Goal: Navigation & Orientation: Find specific page/section

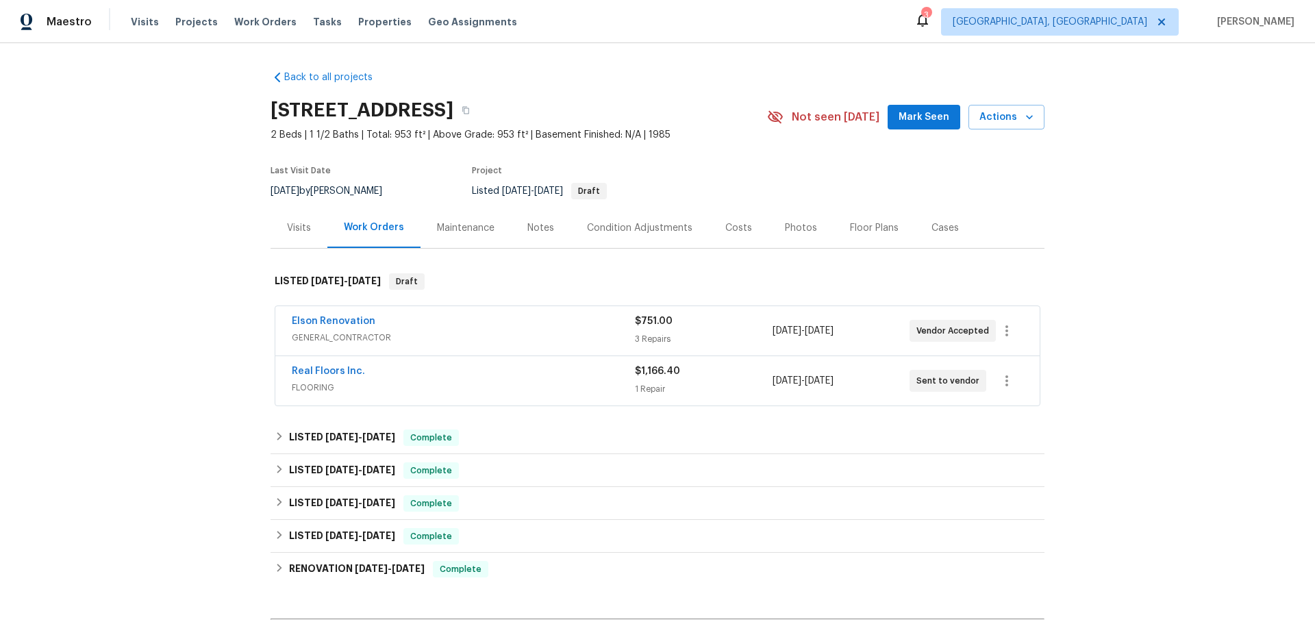
click at [287, 221] on div "Visits" at bounding box center [299, 228] width 24 height 14
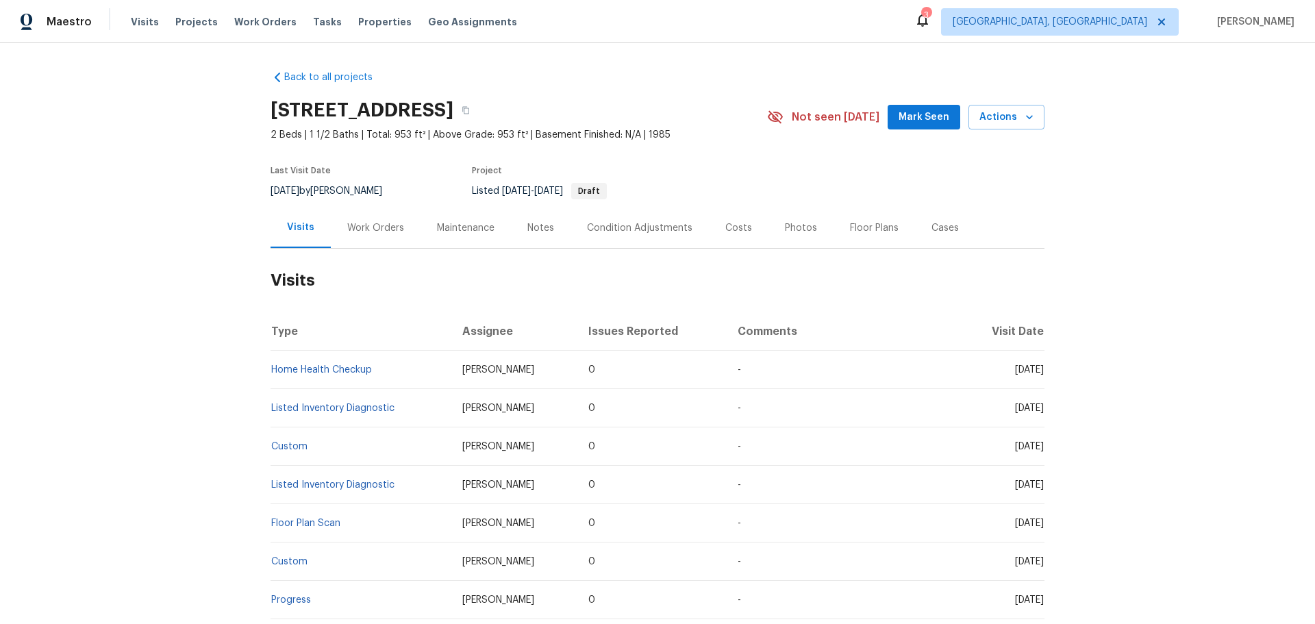
click at [353, 351] on td "Home Health Checkup" at bounding box center [360, 370] width 181 height 38
click at [351, 365] on link "Home Health Checkup" at bounding box center [321, 370] width 101 height 10
click at [931, 221] on div "Cases" at bounding box center [944, 228] width 27 height 14
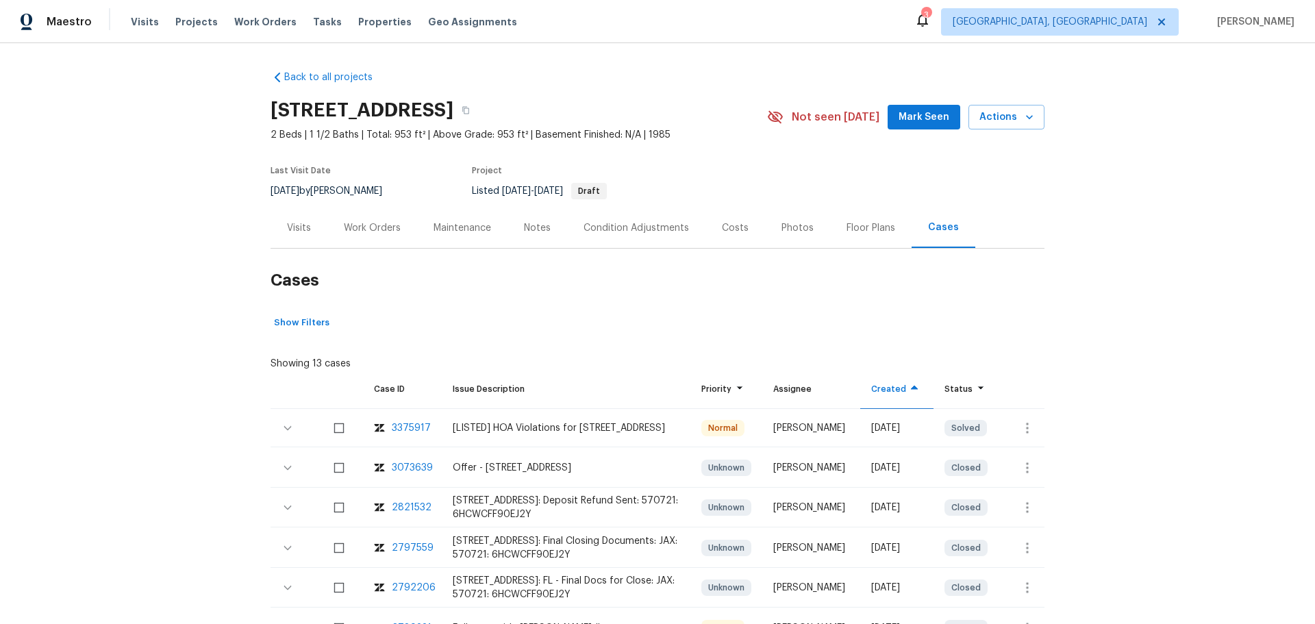
click at [287, 221] on div "Visits" at bounding box center [299, 228] width 24 height 14
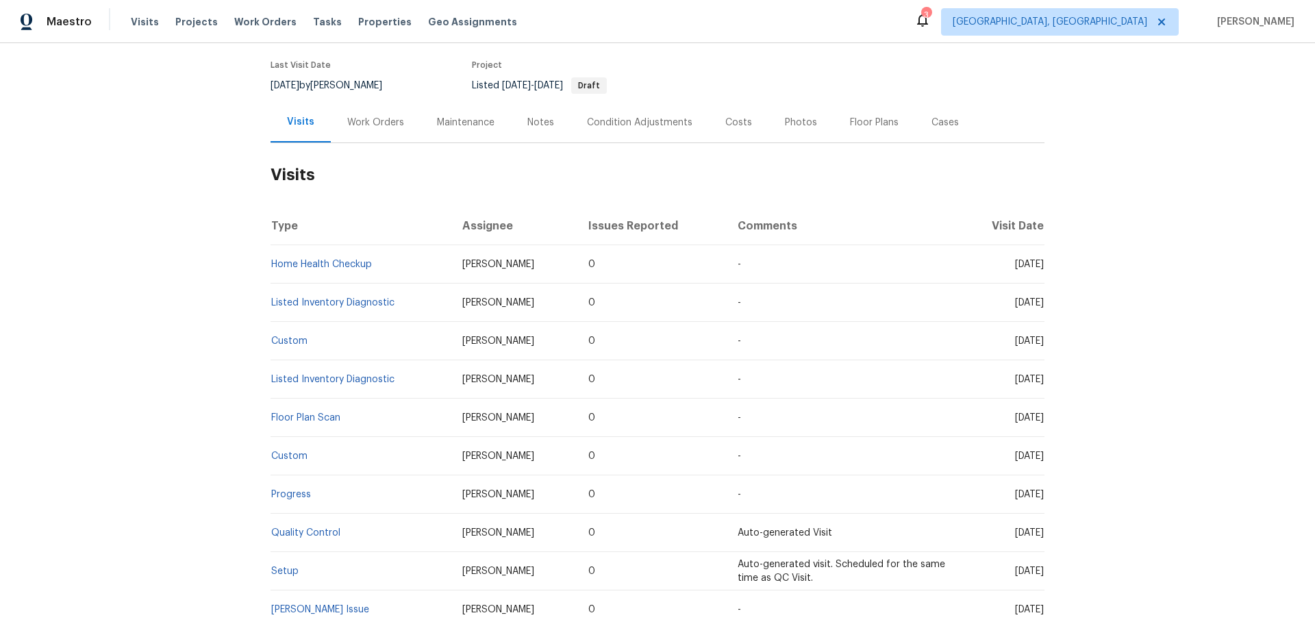
scroll to position [137, 0]
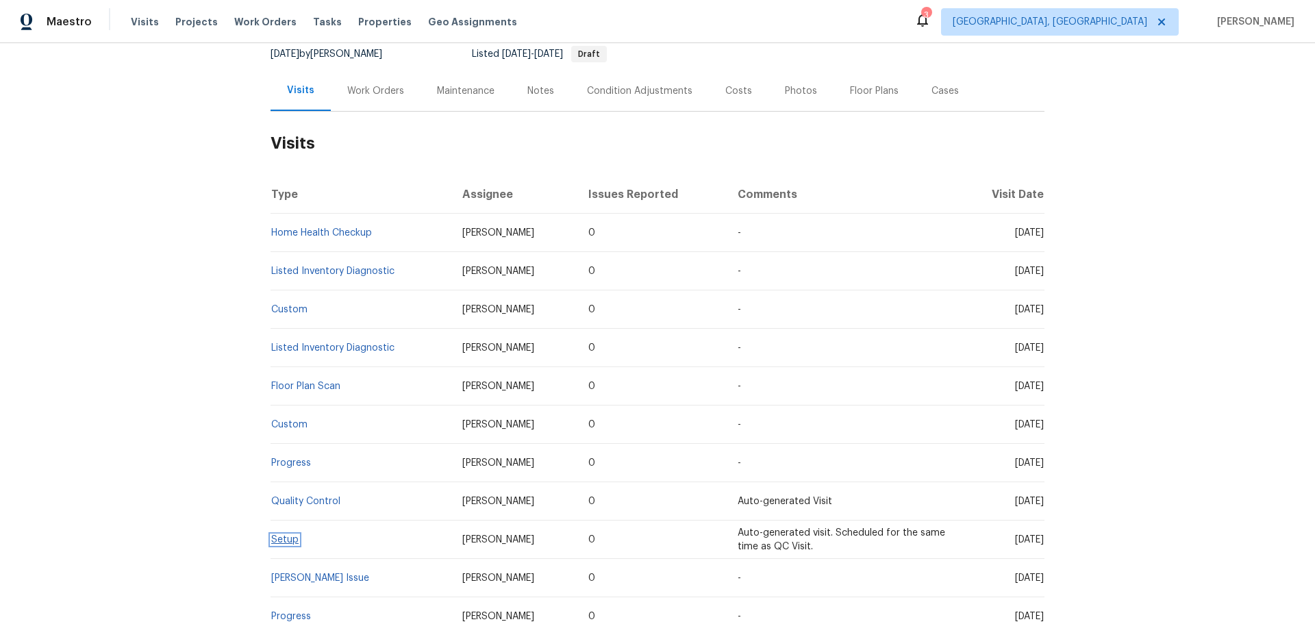
click at [281, 535] on link "Setup" at bounding box center [284, 540] width 27 height 10
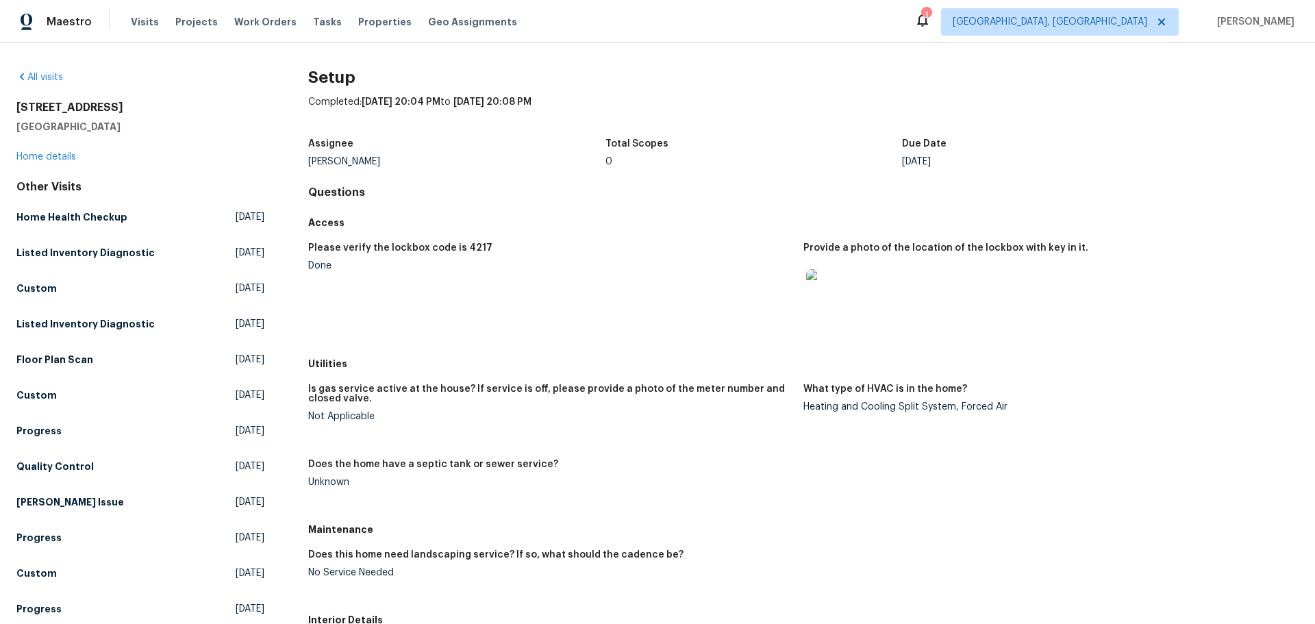
click at [820, 269] on img at bounding box center [828, 291] width 44 height 44
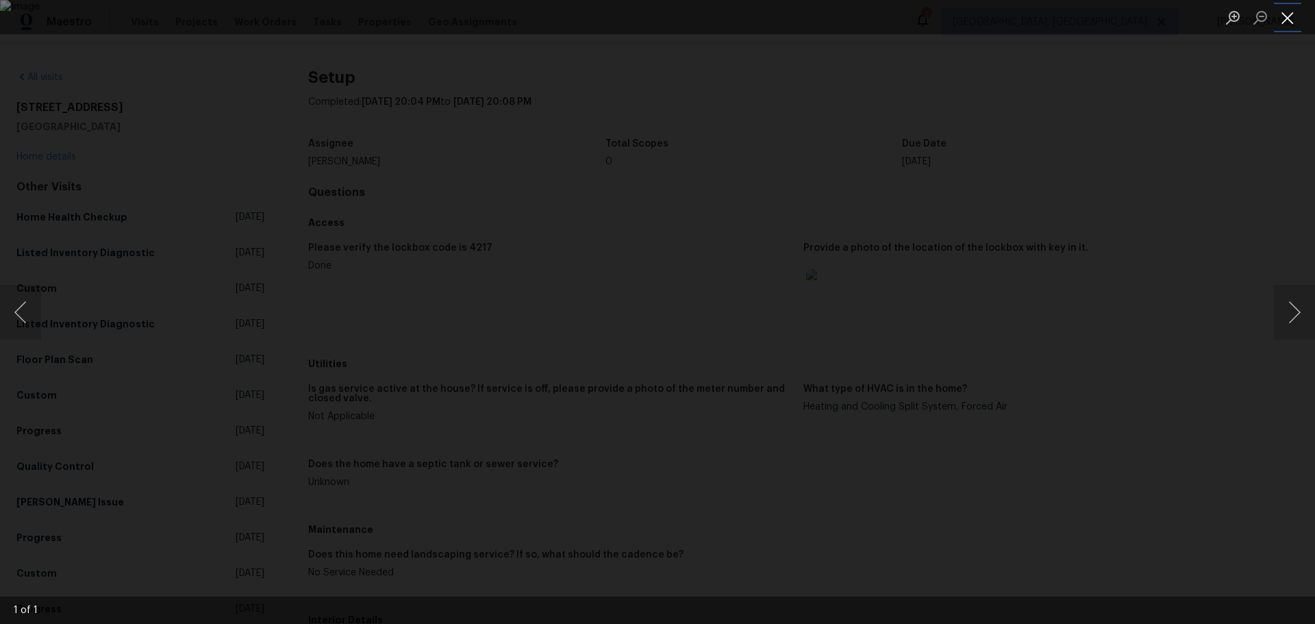
click at [1289, 18] on button "Close lightbox" at bounding box center [1286, 17] width 27 height 24
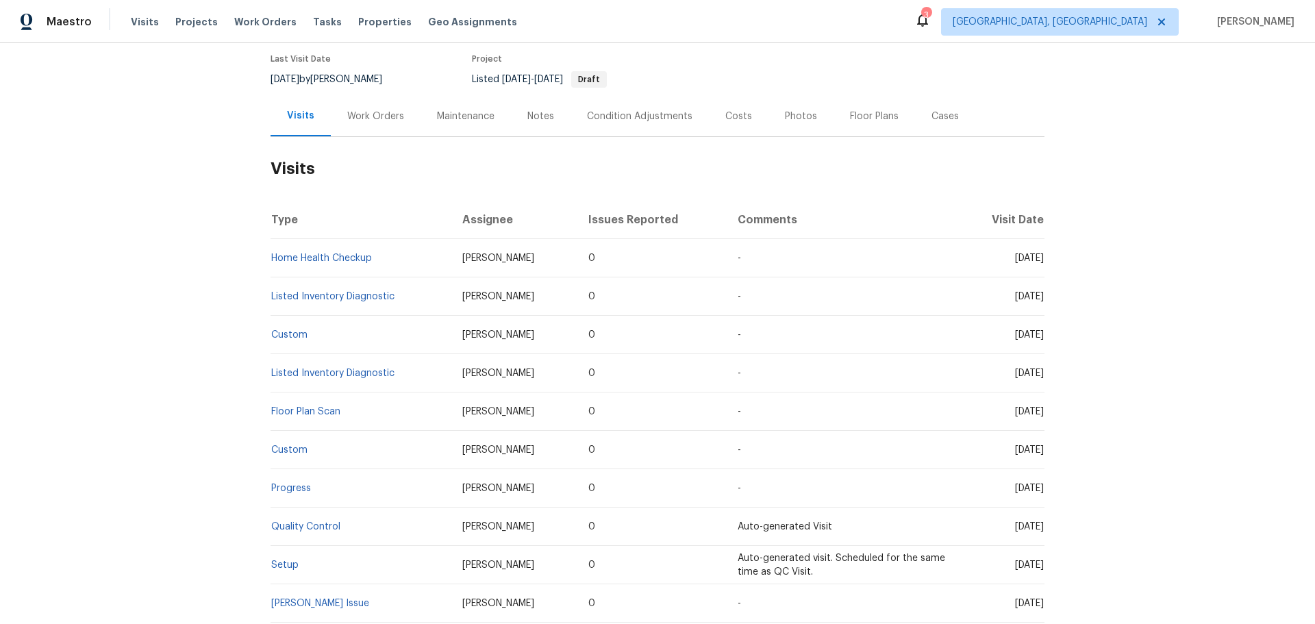
scroll to position [137, 0]
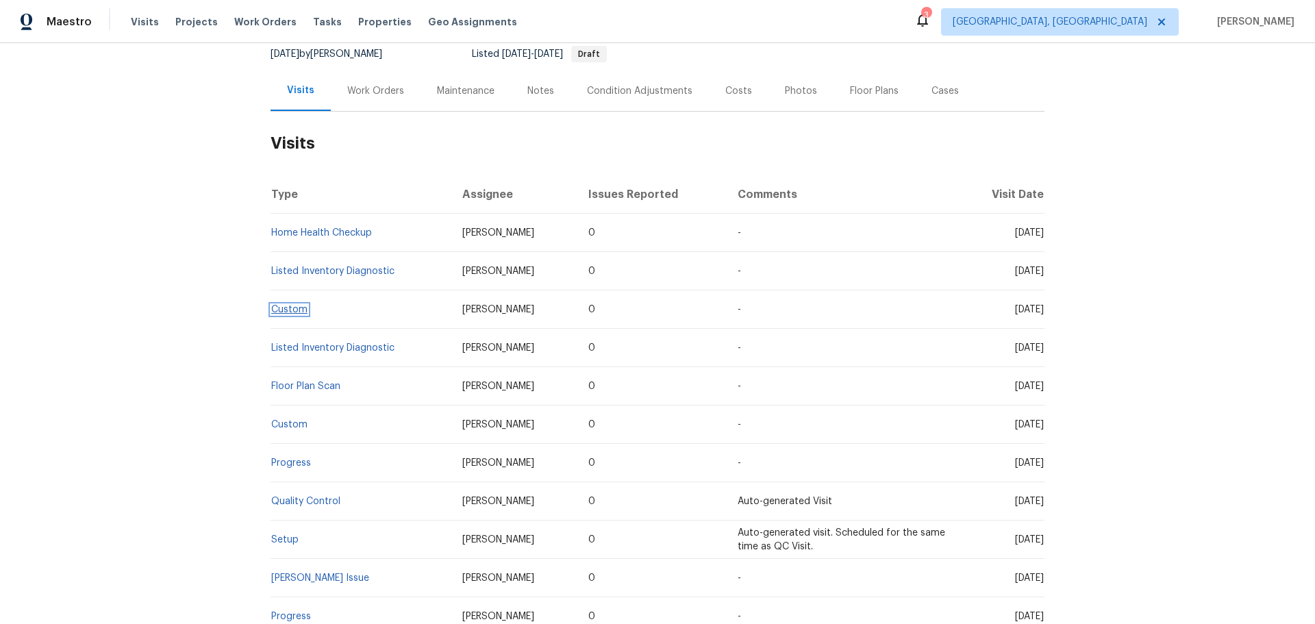
click at [285, 305] on link "Custom" at bounding box center [289, 310] width 36 height 10
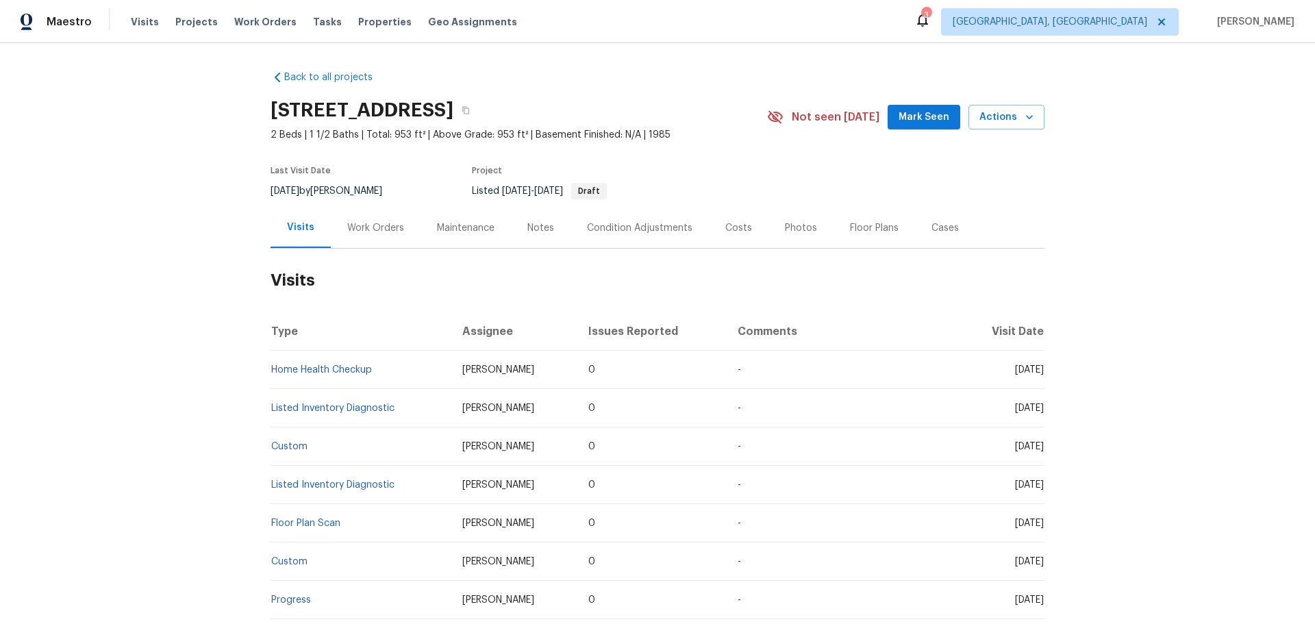
scroll to position [137, 0]
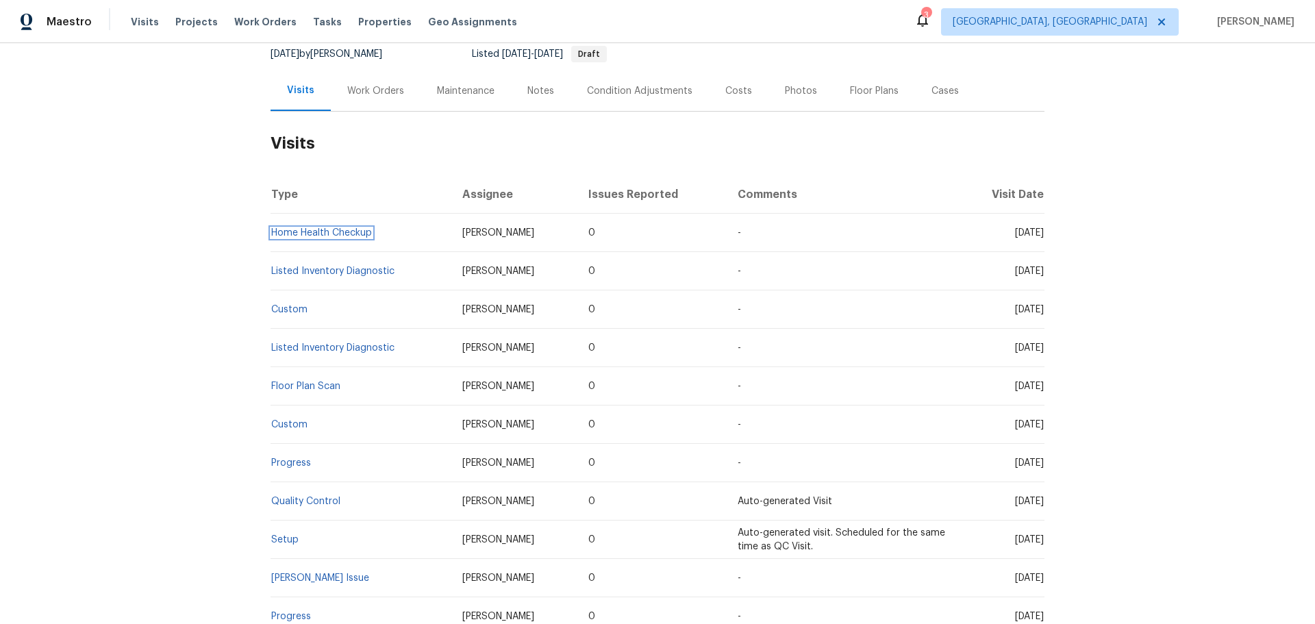
click at [338, 228] on link "Home Health Checkup" at bounding box center [321, 233] width 101 height 10
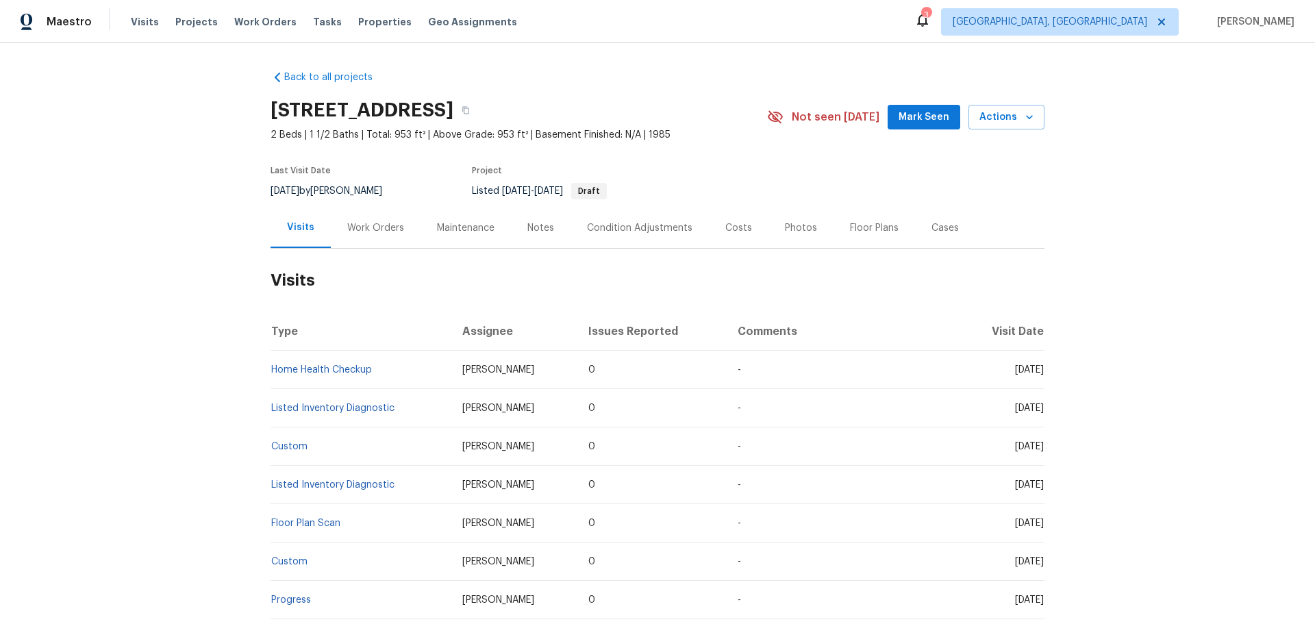
click at [362, 221] on div "Work Orders" at bounding box center [375, 228] width 57 height 14
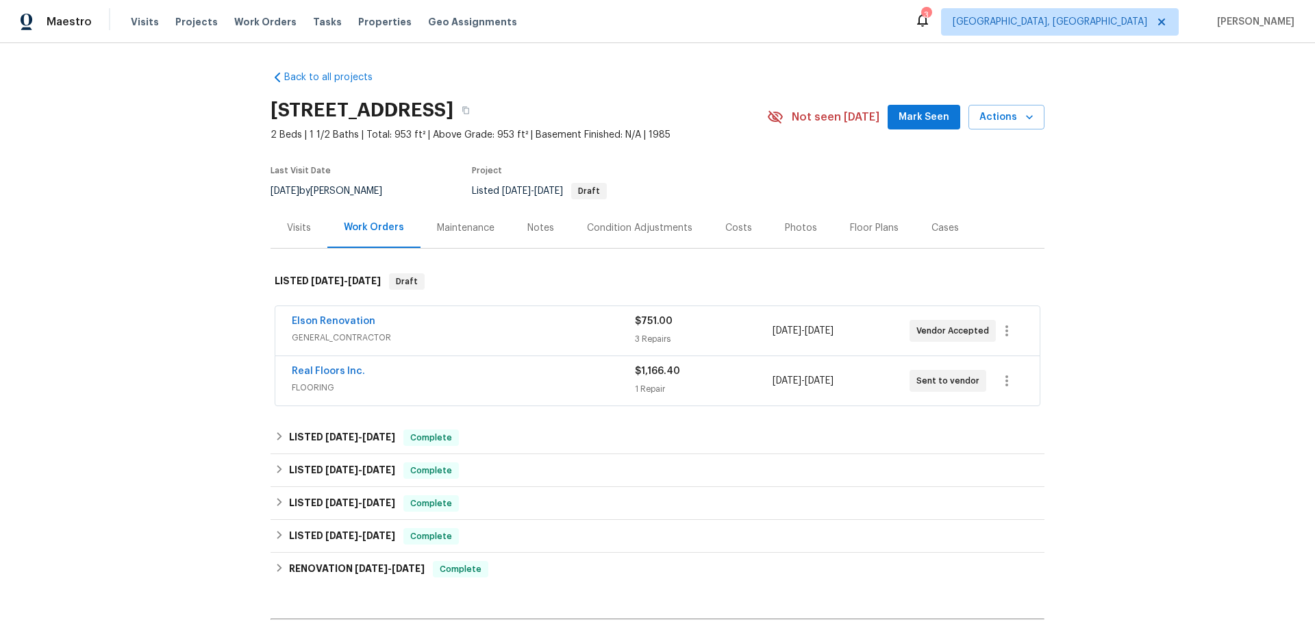
click at [437, 221] on div "Maintenance" at bounding box center [466, 228] width 58 height 14
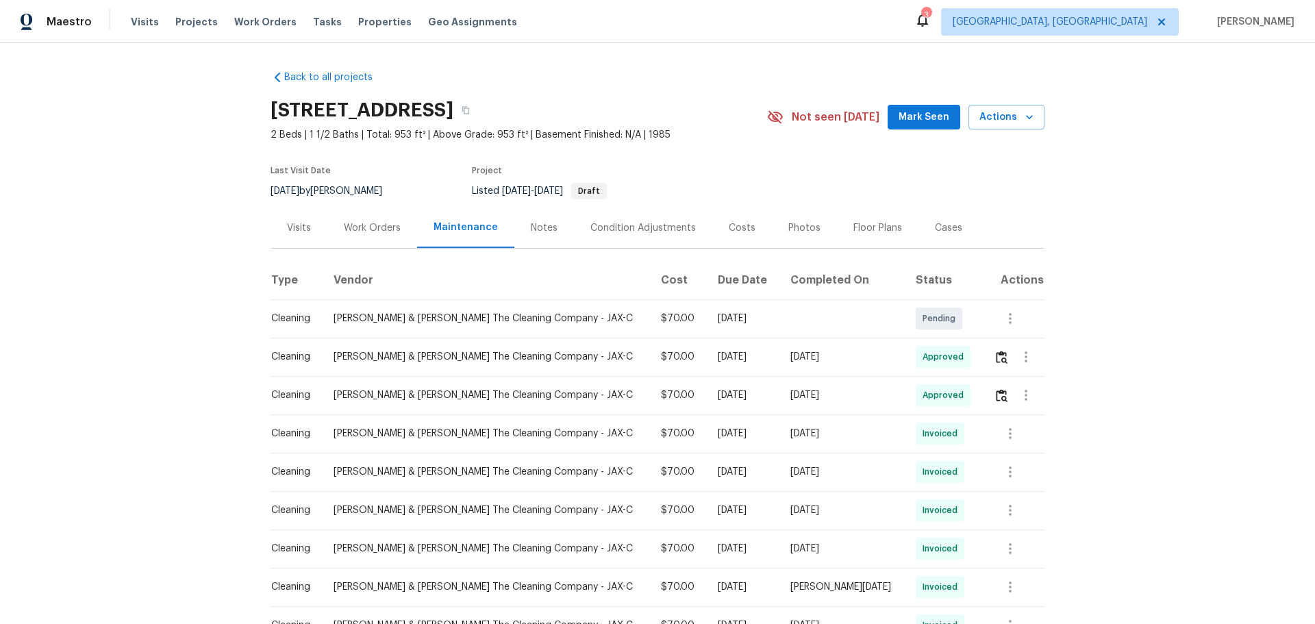
click at [531, 221] on div "Notes" at bounding box center [544, 228] width 27 height 14
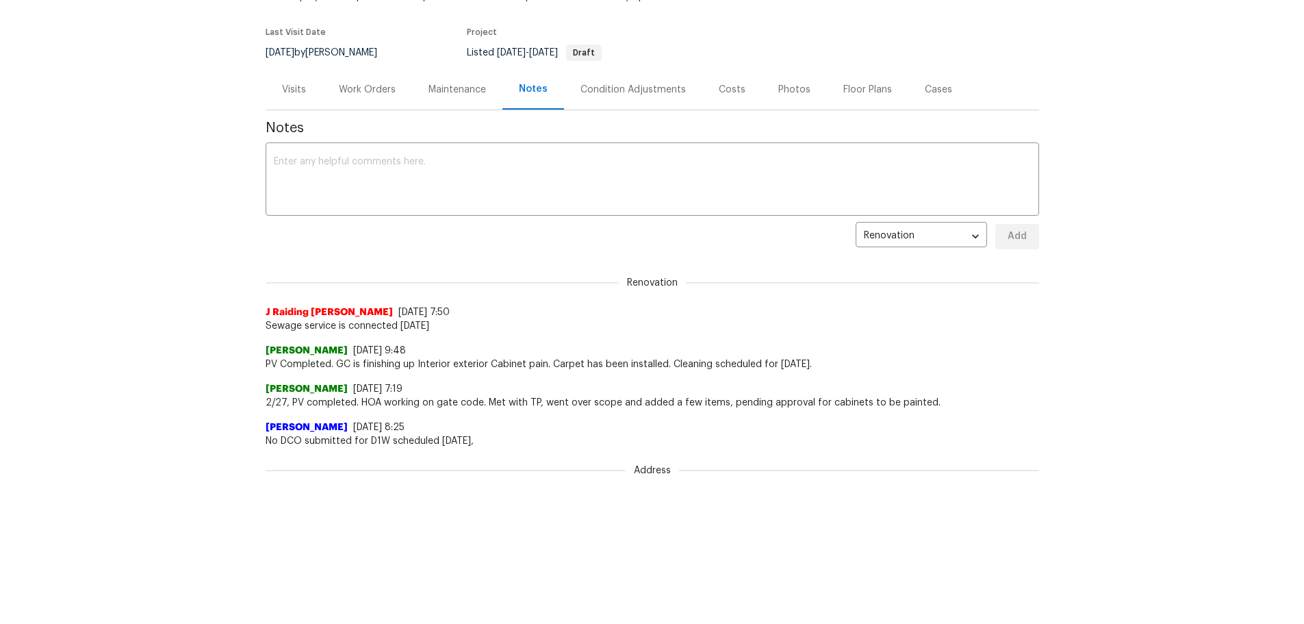
click at [581, 83] on div "Condition Adjustments" at bounding box center [633, 90] width 105 height 14
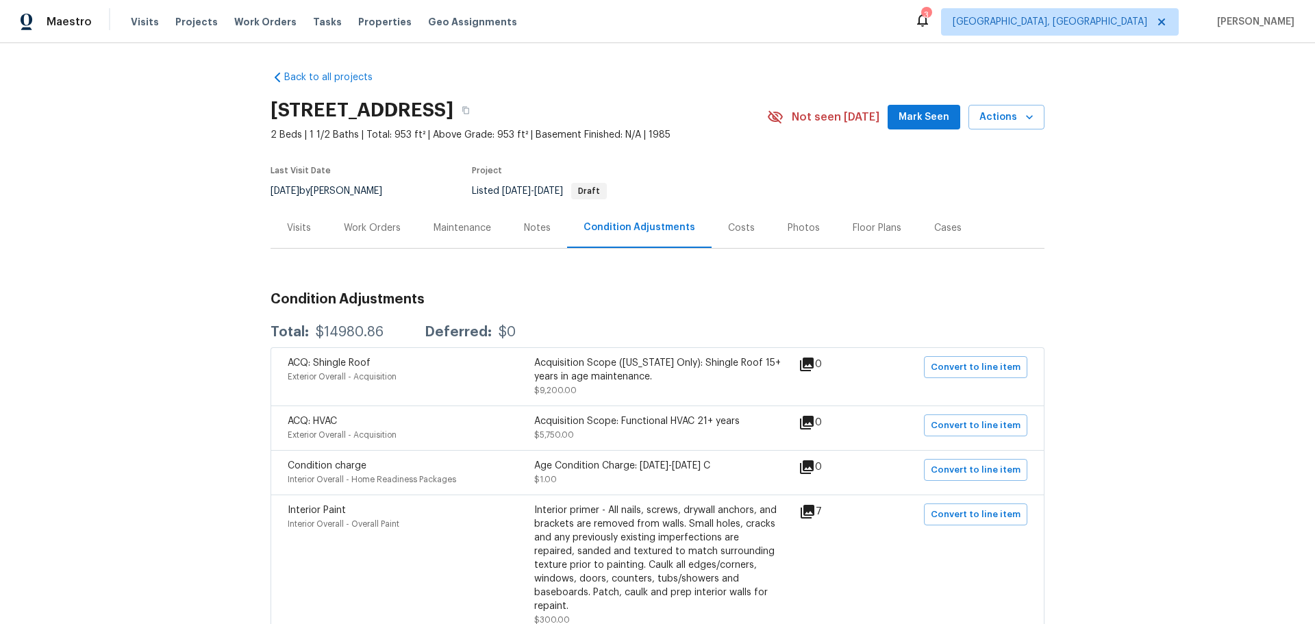
click at [728, 221] on div "Costs" at bounding box center [741, 228] width 27 height 14
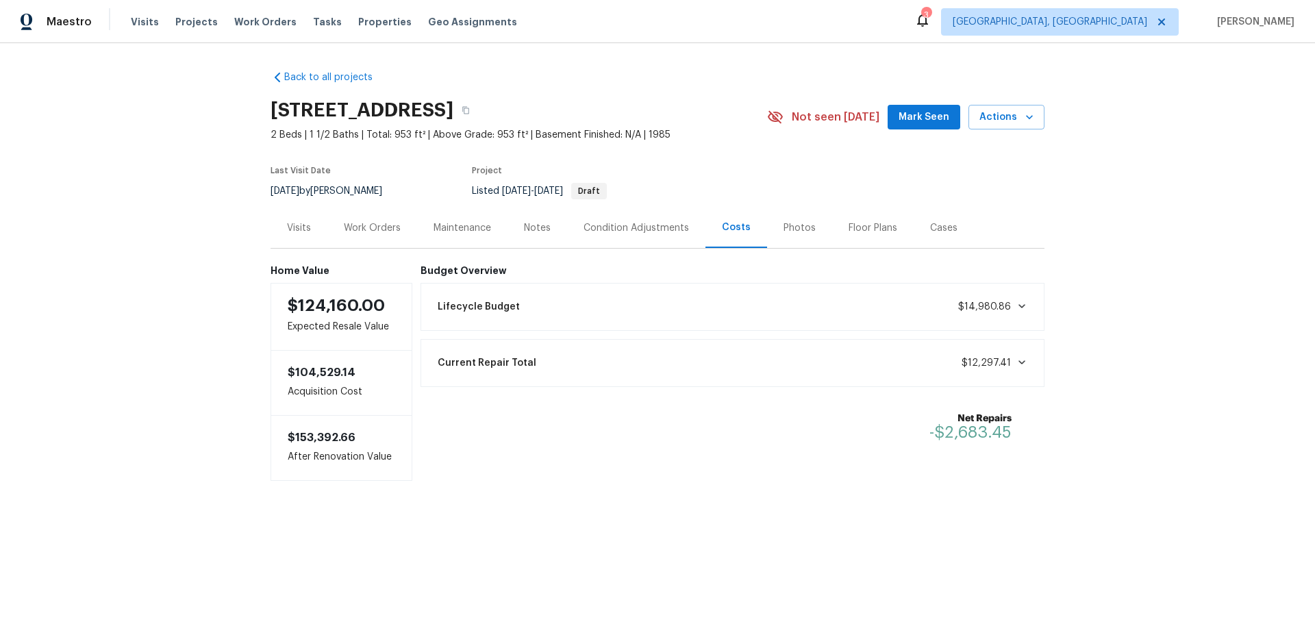
click at [783, 221] on div "Photos" at bounding box center [799, 228] width 32 height 14
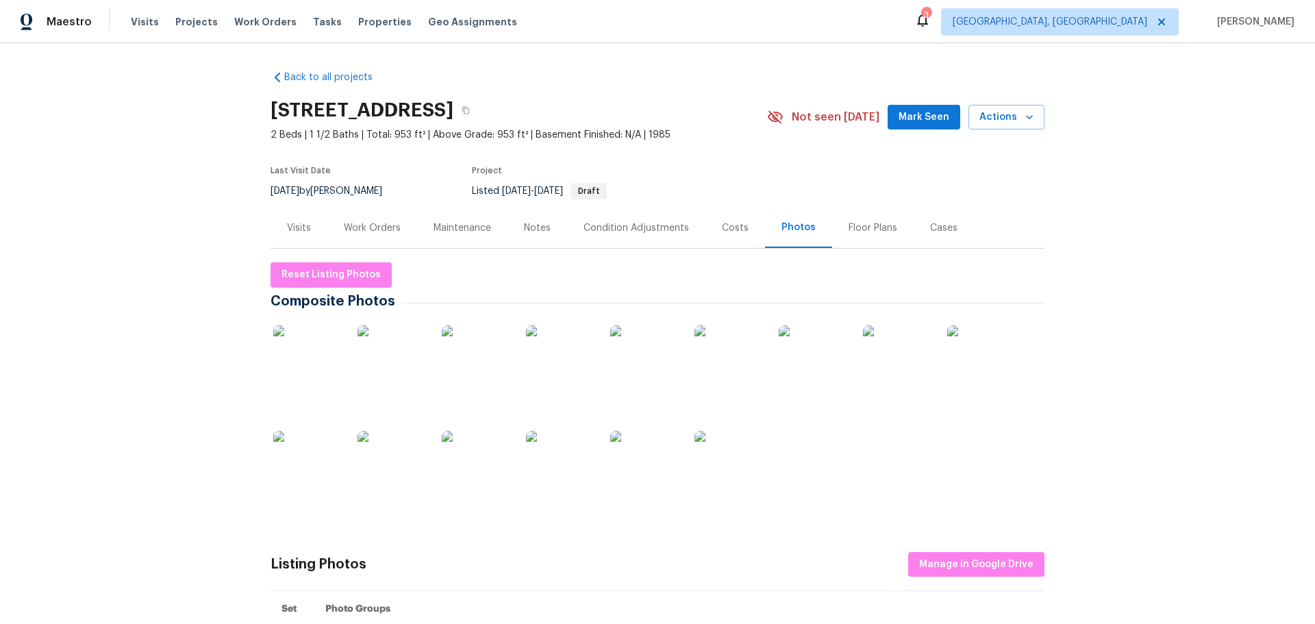
click at [848, 221] on div "Floor Plans" at bounding box center [872, 228] width 49 height 14
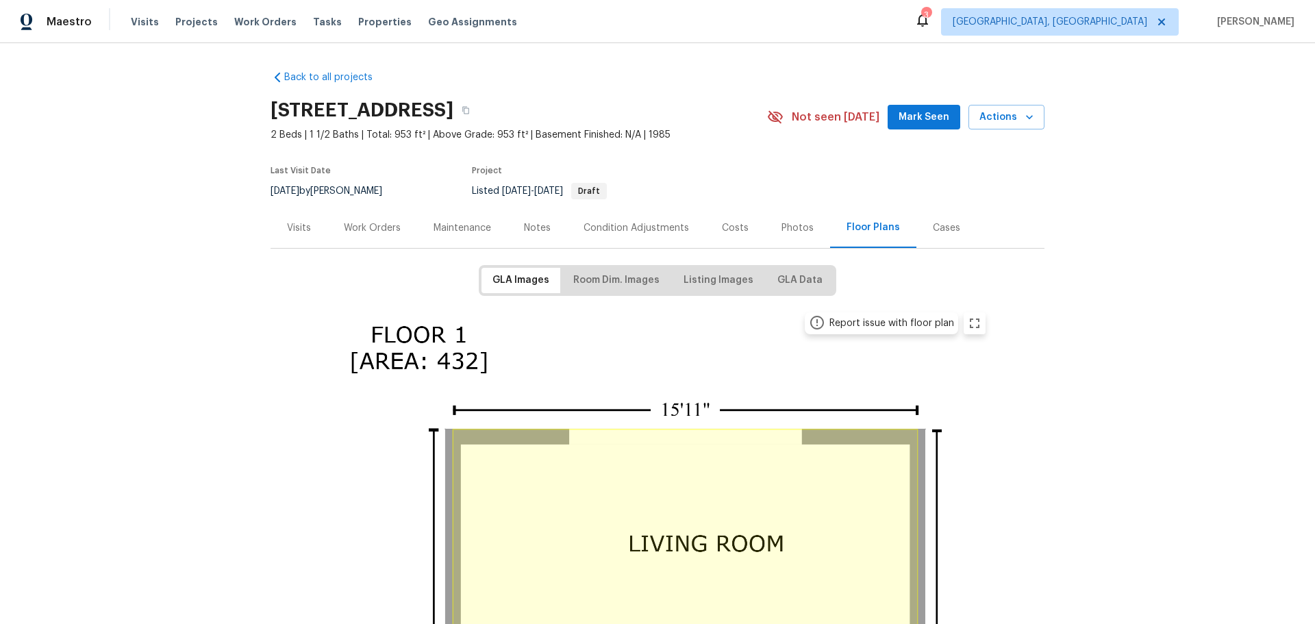
click at [916, 207] on div "Cases" at bounding box center [946, 227] width 60 height 40
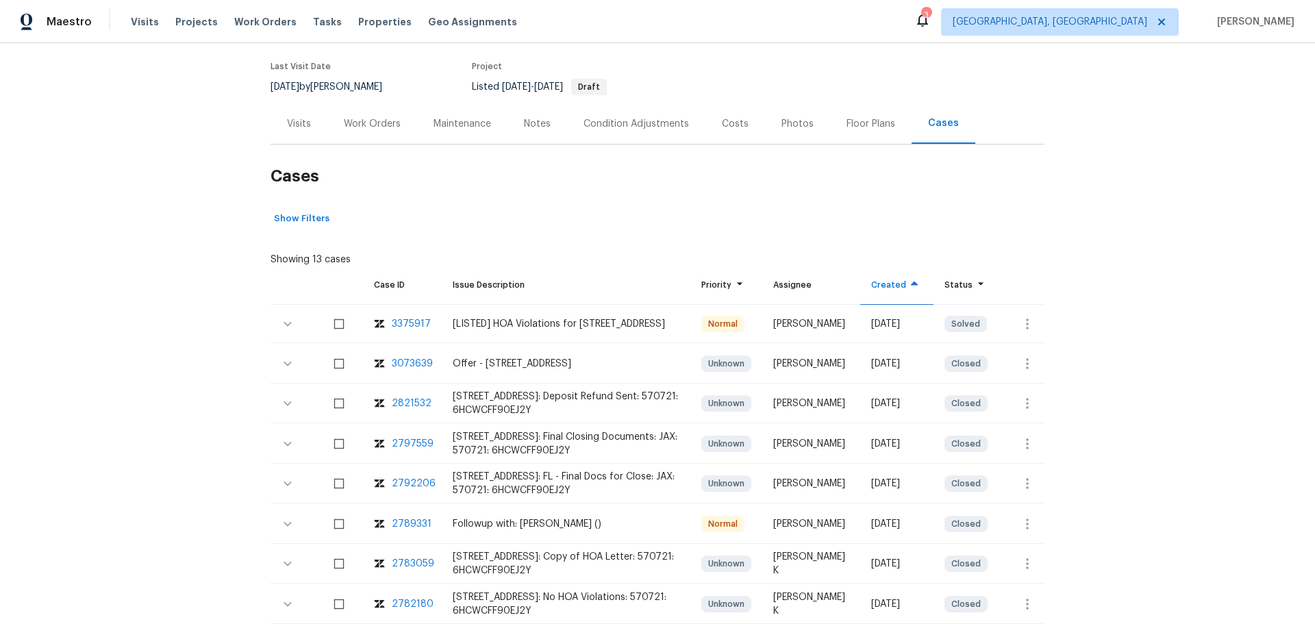
scroll to position [137, 0]
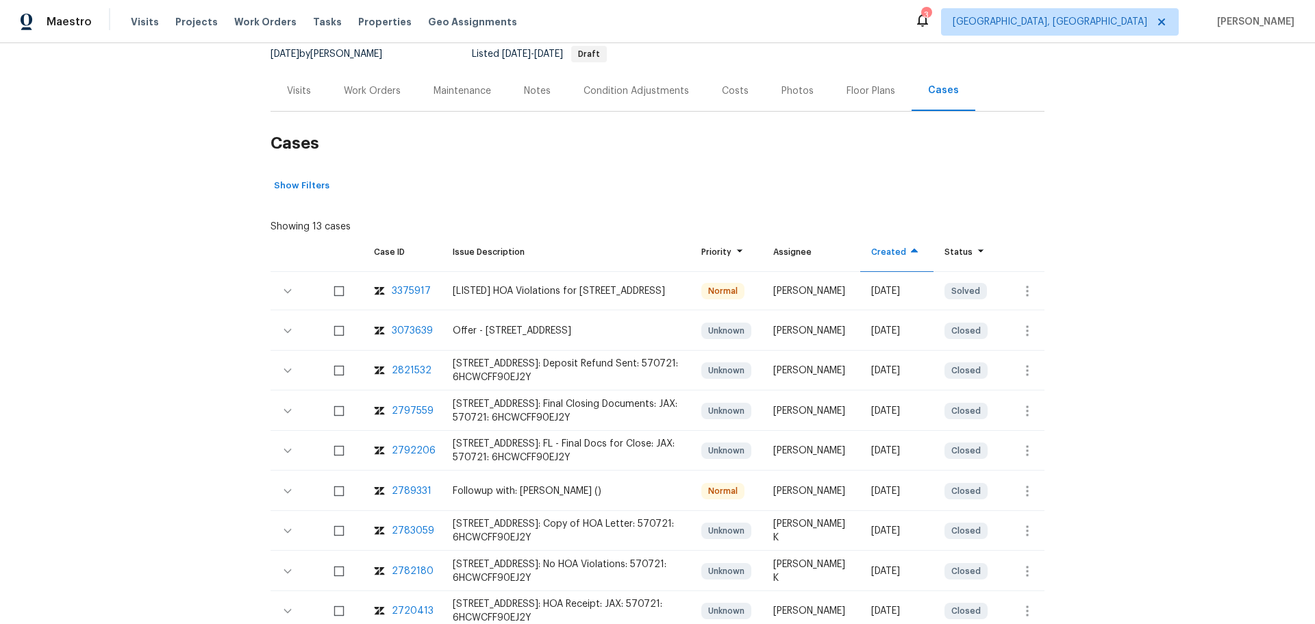
click at [392, 324] on div "3073639" at bounding box center [412, 331] width 41 height 14
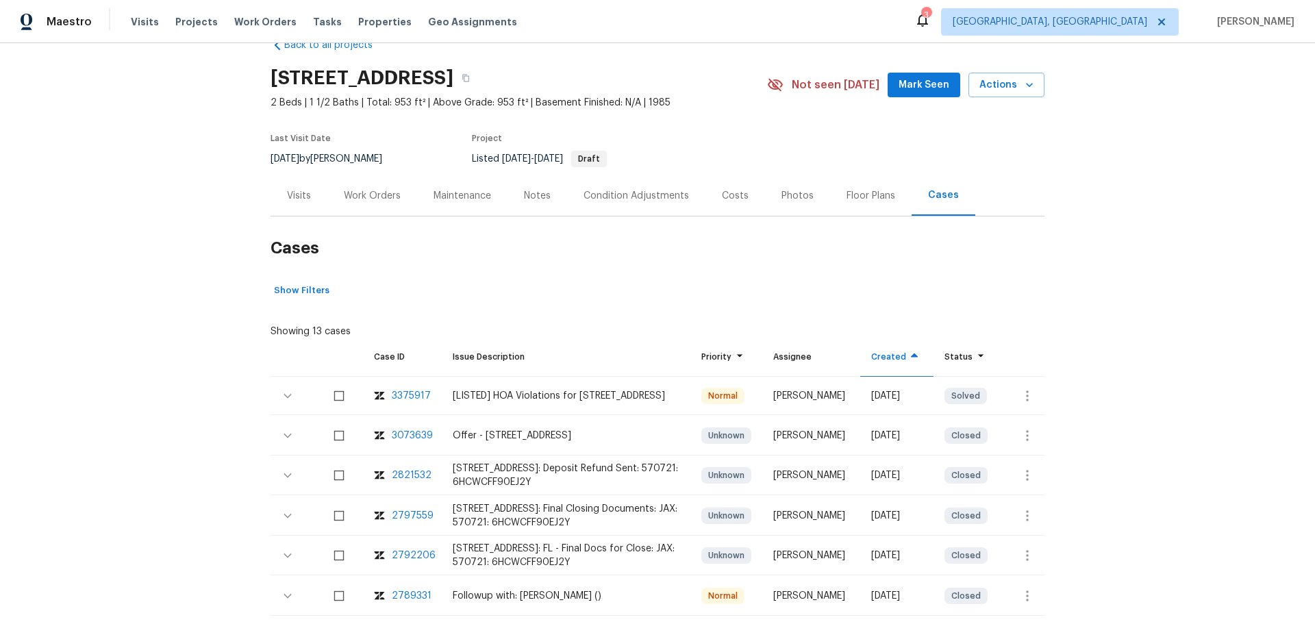
scroll to position [0, 0]
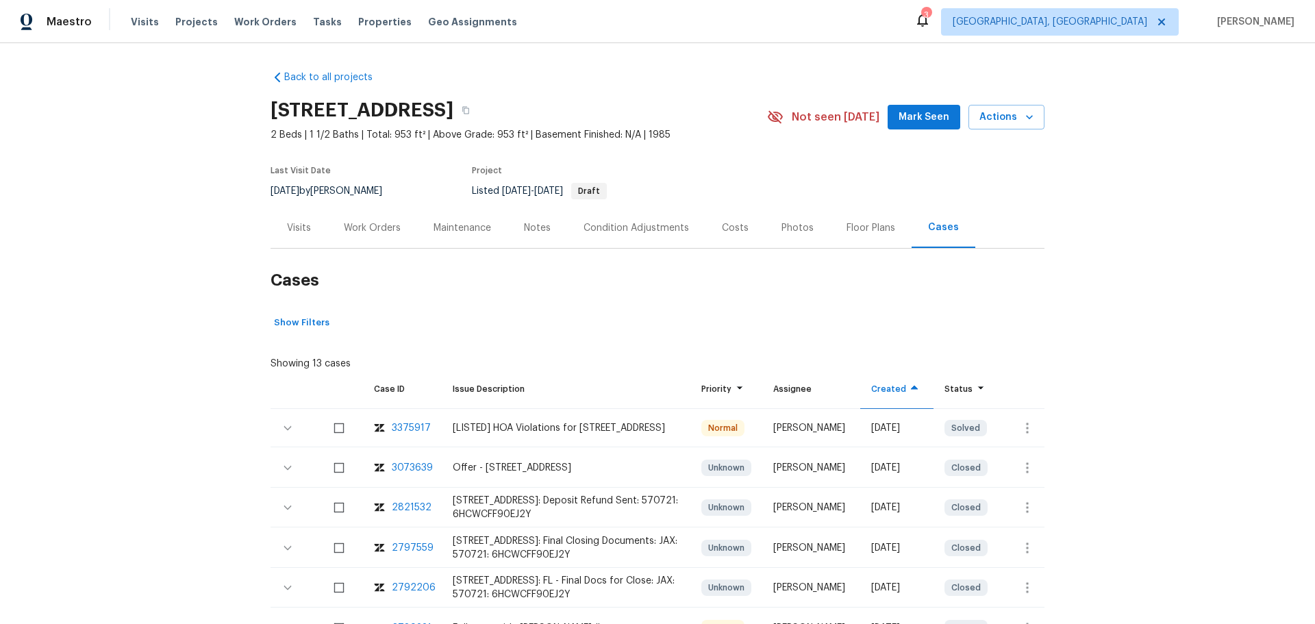
drag, startPoint x: 282, startPoint y: 178, endPoint x: 262, endPoint y: 221, distance: 47.5
click at [287, 221] on div "Visits" at bounding box center [299, 228] width 24 height 14
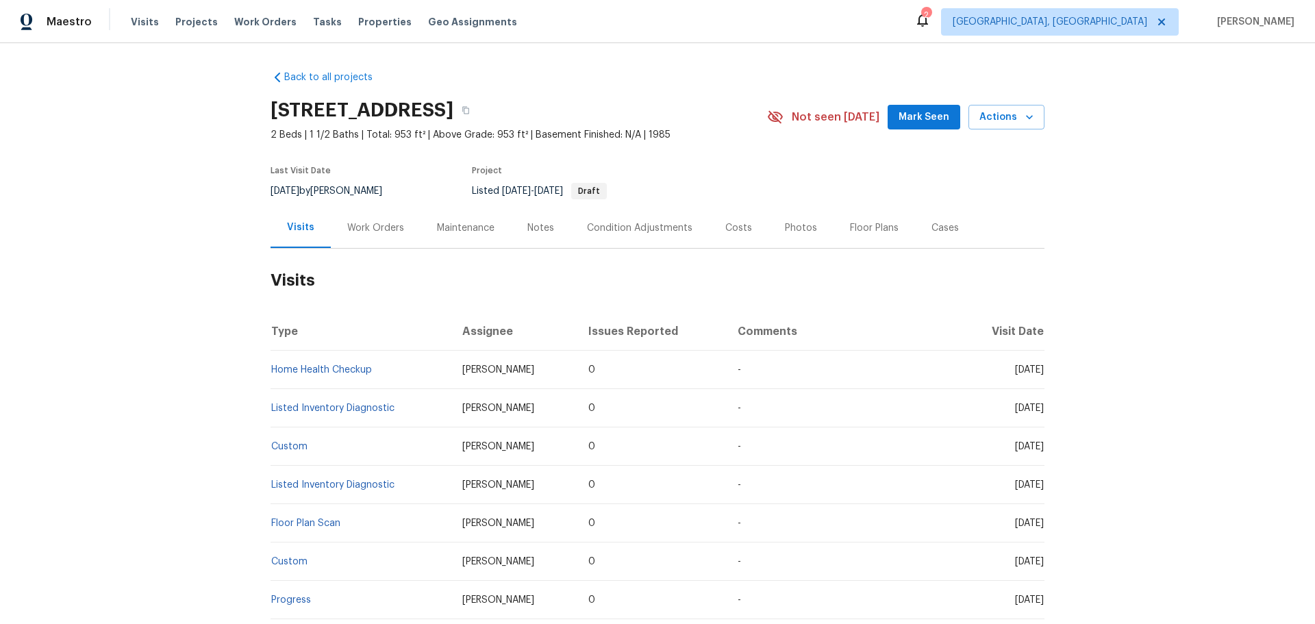
drag, startPoint x: 151, startPoint y: 198, endPoint x: 155, endPoint y: 212, distance: 15.0
click at [153, 199] on div "Back to all projects [STREET_ADDRESS] 2 Beds | 1 1/2 Baths | Total: 953 ft² | A…" at bounding box center [657, 333] width 1315 height 581
